Goal: Task Accomplishment & Management: Manage account settings

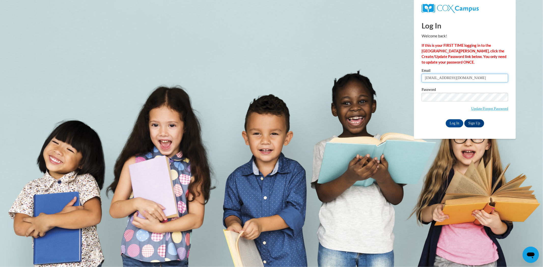
click at [485, 80] on input "[EMAIL_ADDRESS][DOMAIN_NAME]" at bounding box center [465, 78] width 87 height 9
type input "[EMAIL_ADDRESS][DOMAIN_NAME]"
click at [378, 97] on body "Log In Welcome back! If this is your FIRST TIME logging in to the [GEOGRAPHIC_D…" at bounding box center [271, 133] width 543 height 267
click at [446, 119] on input "Log In" at bounding box center [455, 123] width 18 height 8
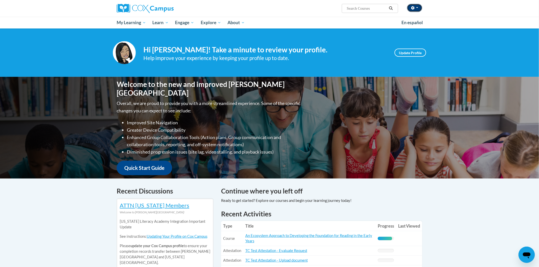
click at [419, 11] on button "button" at bounding box center [414, 8] width 15 height 8
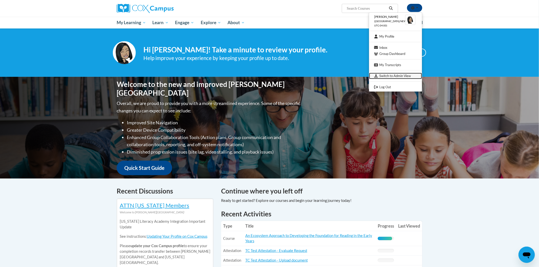
click at [393, 77] on link "Switch to Admin View" at bounding box center [395, 76] width 53 height 6
